Goal: Information Seeking & Learning: Learn about a topic

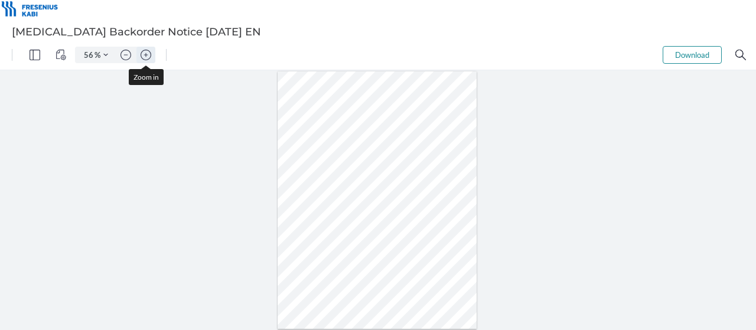
click at [148, 52] on img "Zoom in" at bounding box center [146, 55] width 11 height 11
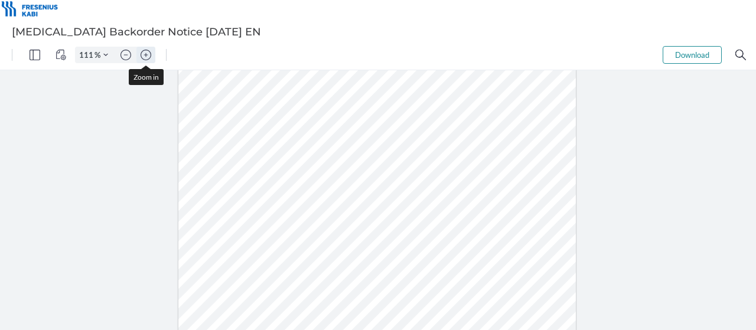
click at [148, 52] on img "Zoom in" at bounding box center [146, 55] width 11 height 11
type input "136"
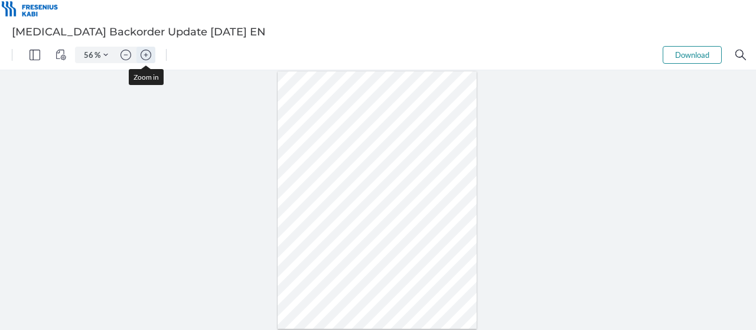
click at [145, 55] on img "Zoom in" at bounding box center [146, 55] width 11 height 11
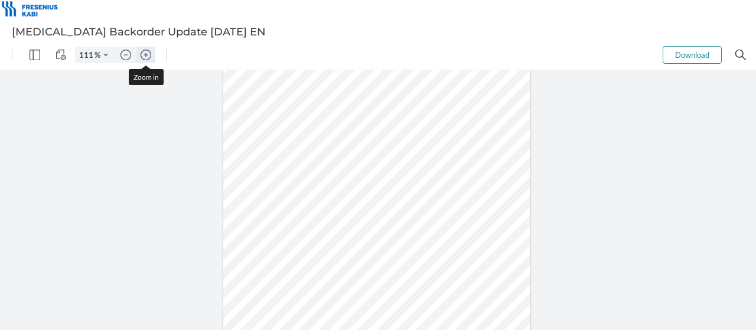
click at [145, 55] on img "Zoom in" at bounding box center [146, 55] width 11 height 11
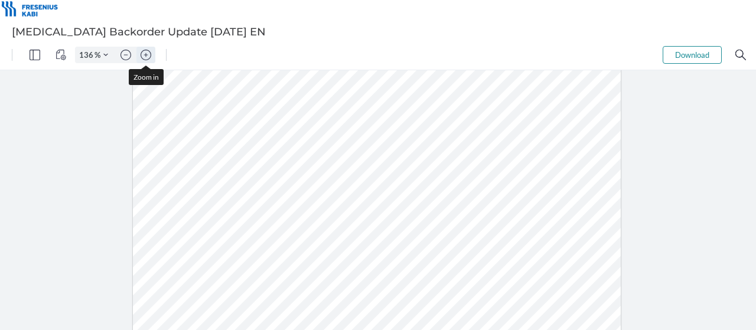
click at [145, 55] on img "Zoom in" at bounding box center [146, 55] width 11 height 11
type input "161"
